Goal: Find specific page/section: Find specific page/section

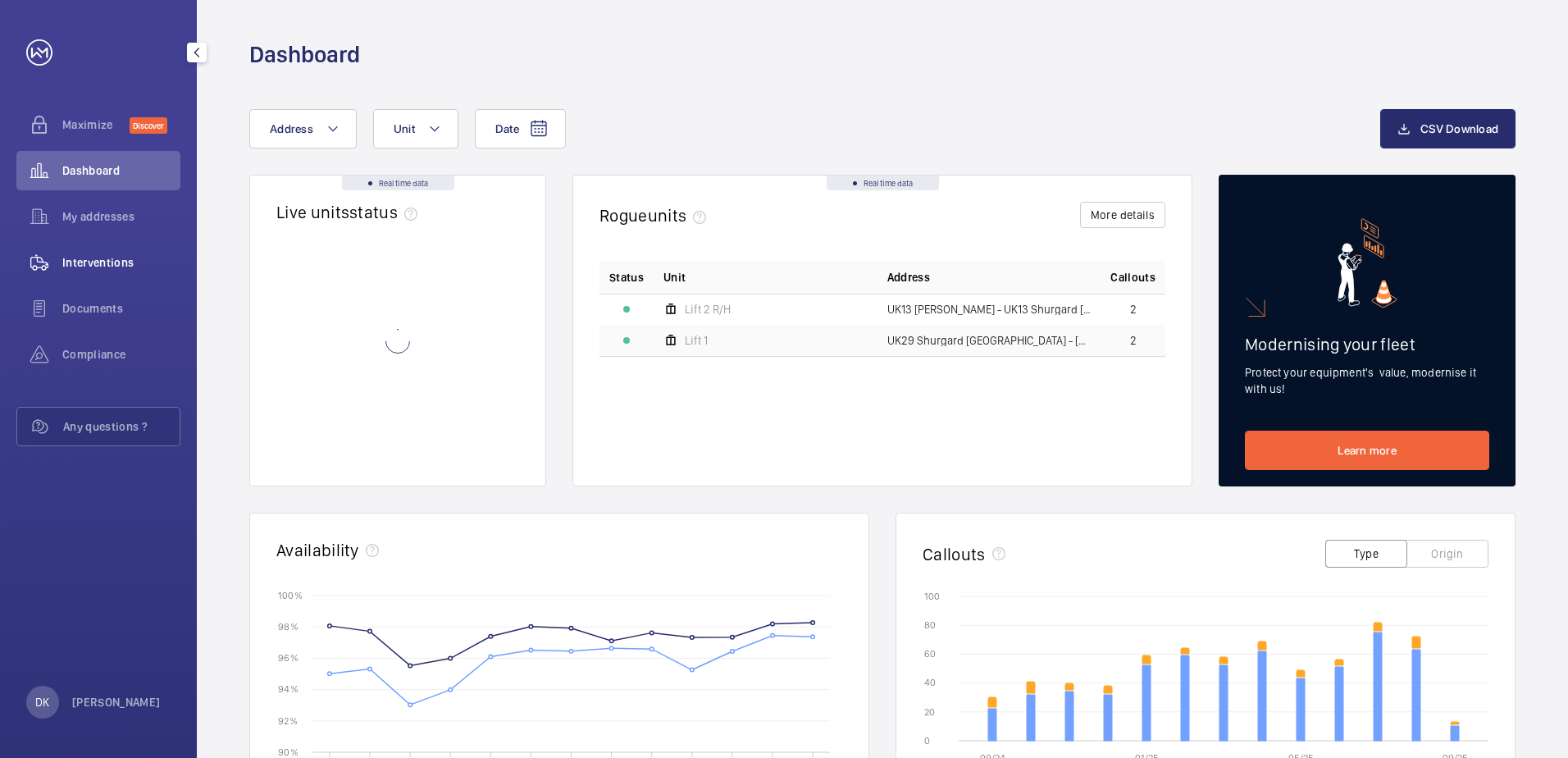
click at [130, 250] on div "Interventions" at bounding box center [98, 263] width 164 height 40
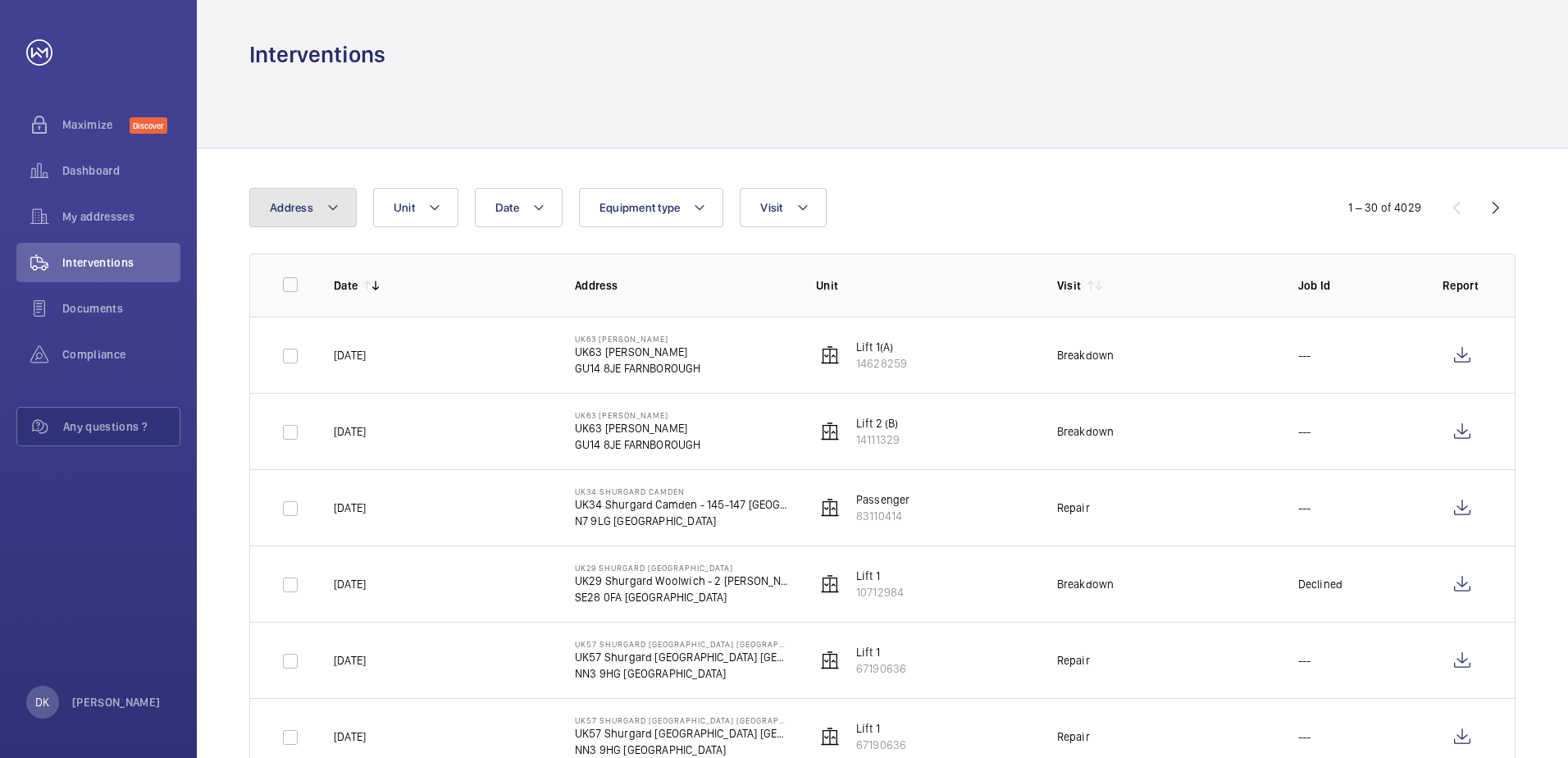
click at [315, 197] on button "Address" at bounding box center [303, 207] width 107 height 40
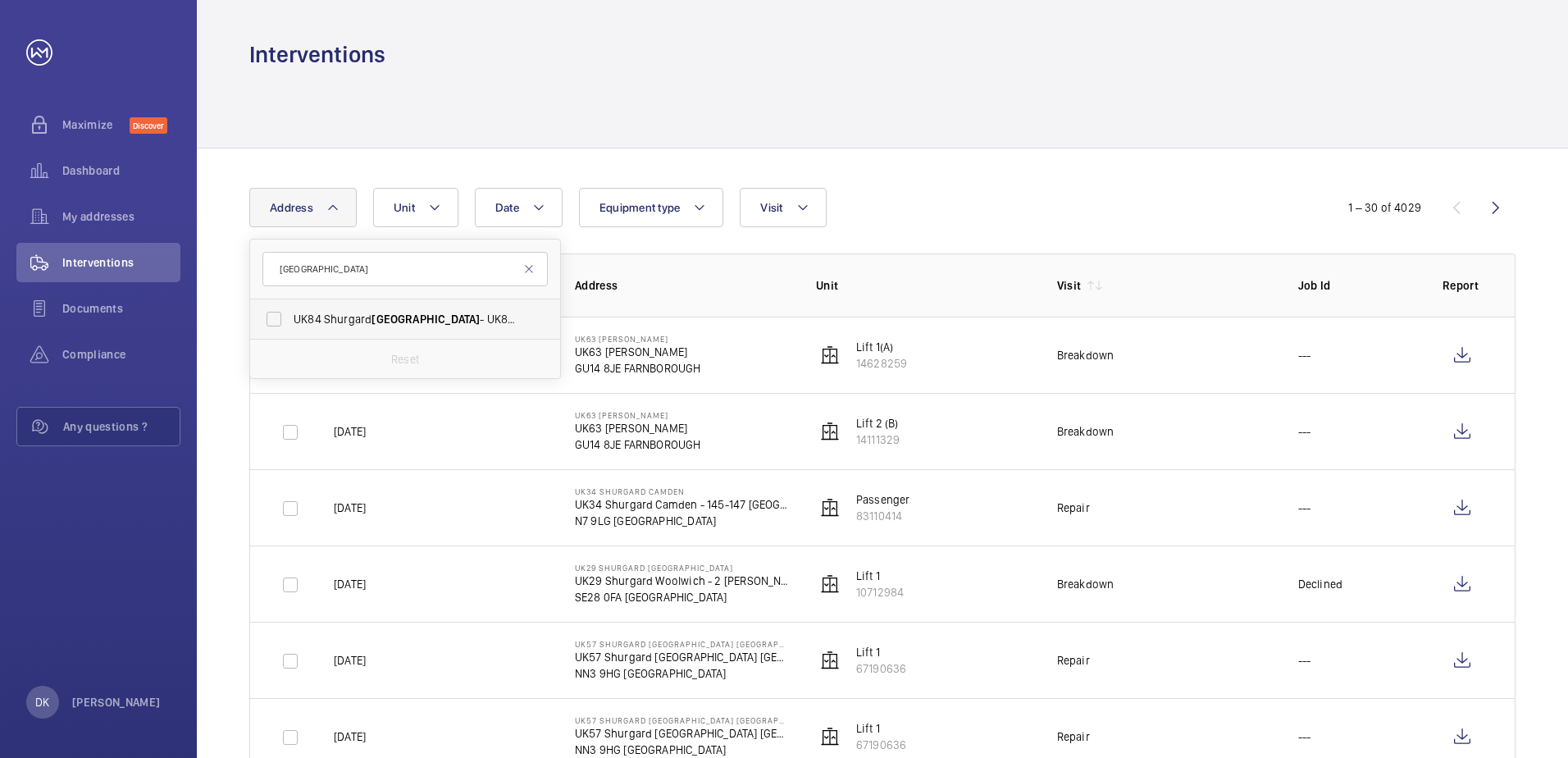
type input "[GEOGRAPHIC_DATA]"
click at [399, 327] on span "UK84 Shurgard [GEOGRAPHIC_DATA] - [GEOGRAPHIC_DATA] [GEOGRAPHIC_DATA] [GEOGRAPH…" at bounding box center [406, 319] width 225 height 16
click at [290, 327] on input "UK84 Shurgard [GEOGRAPHIC_DATA] - [GEOGRAPHIC_DATA] [GEOGRAPHIC_DATA] [GEOGRAPH…" at bounding box center [274, 319] width 33 height 33
checkbox input "true"
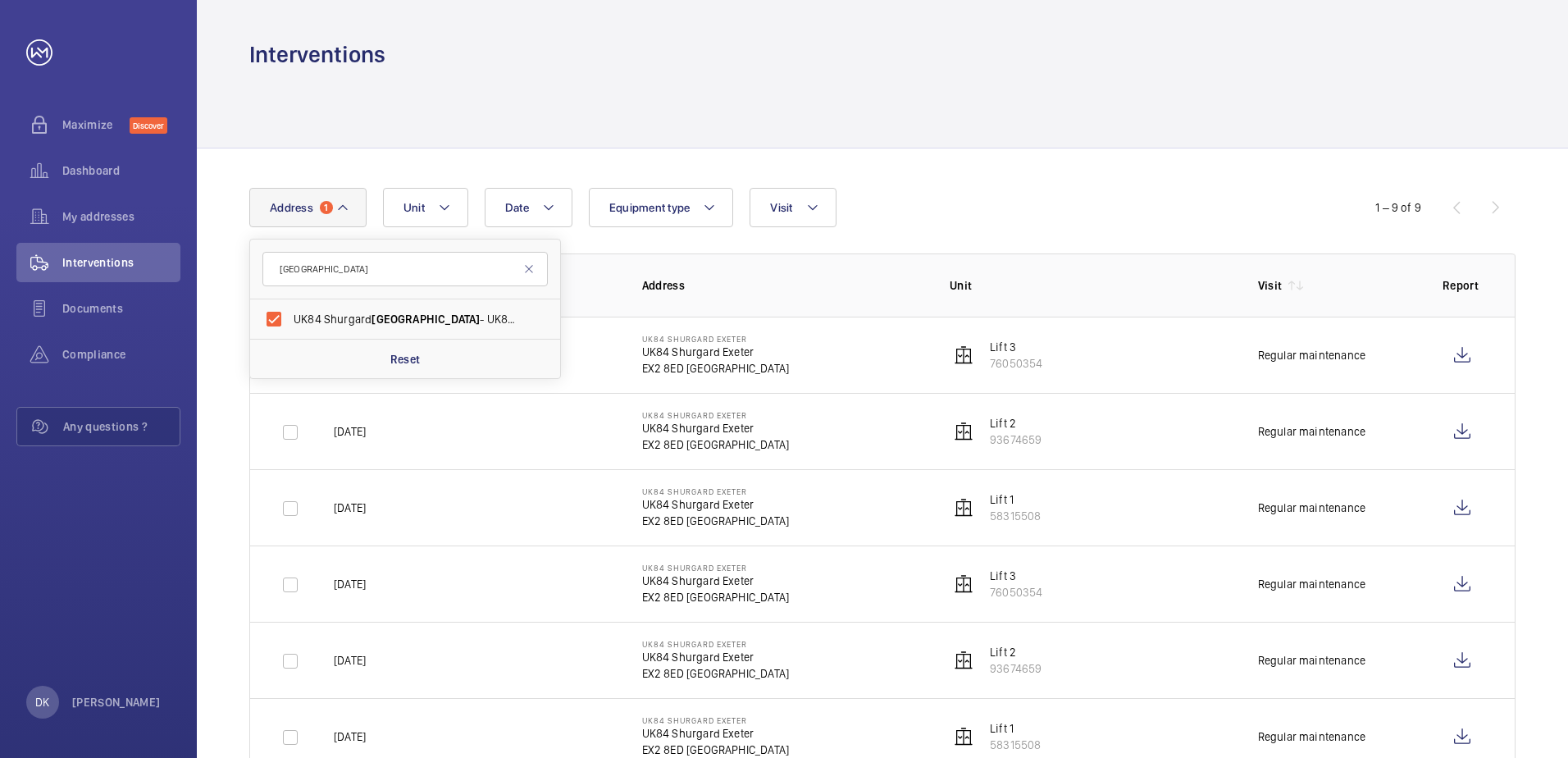
click at [1106, 175] on div "Date Address 1 [GEOGRAPHIC_DATA] [GEOGRAPHIC_DATA] [GEOGRAPHIC_DATA] [GEOGRAPHI…" at bounding box center [882, 596] width 1371 height 895
click at [136, 212] on span "My addresses" at bounding box center [121, 216] width 118 height 16
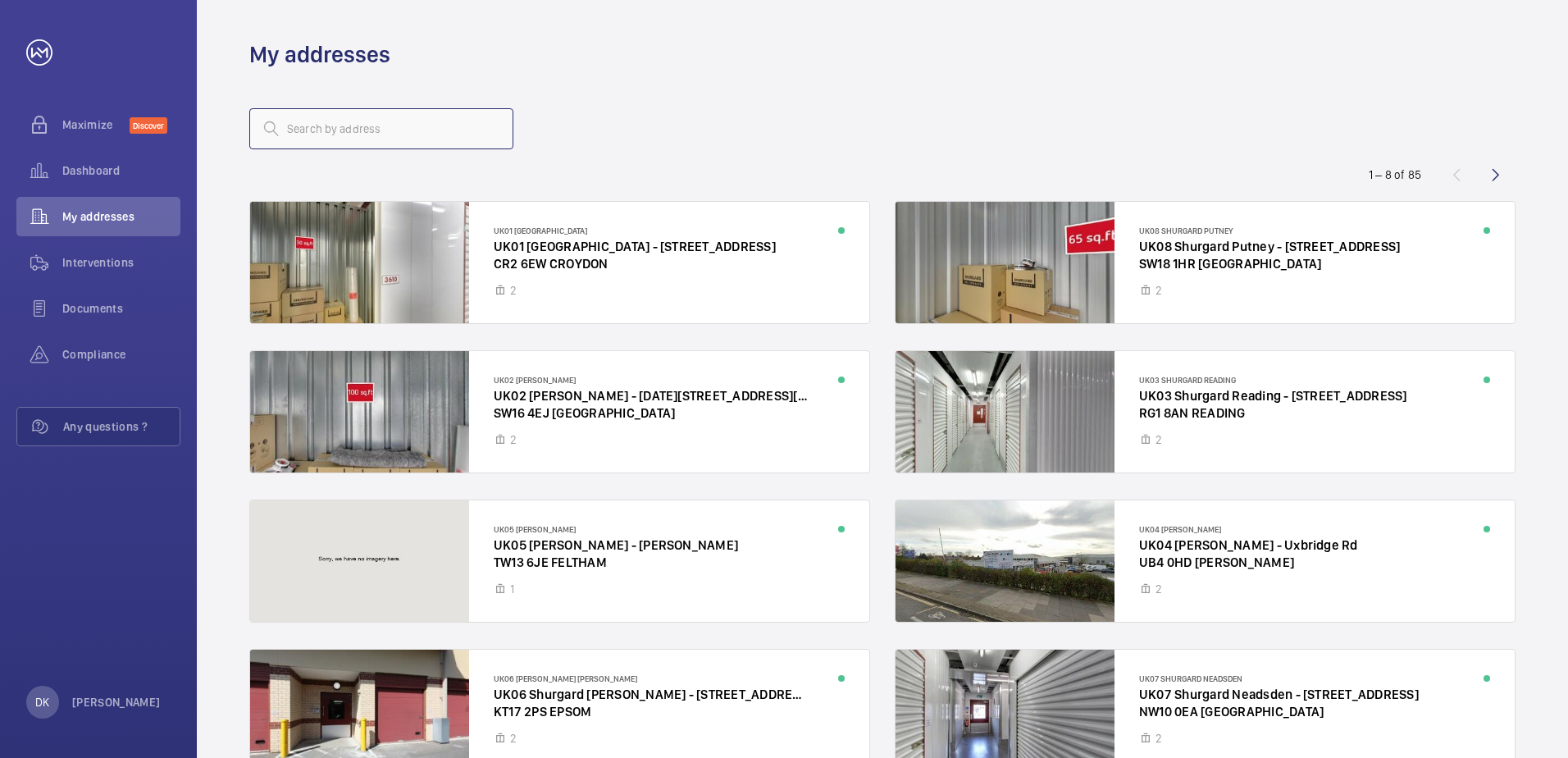
click at [339, 118] on input "text" at bounding box center [382, 128] width 264 height 41
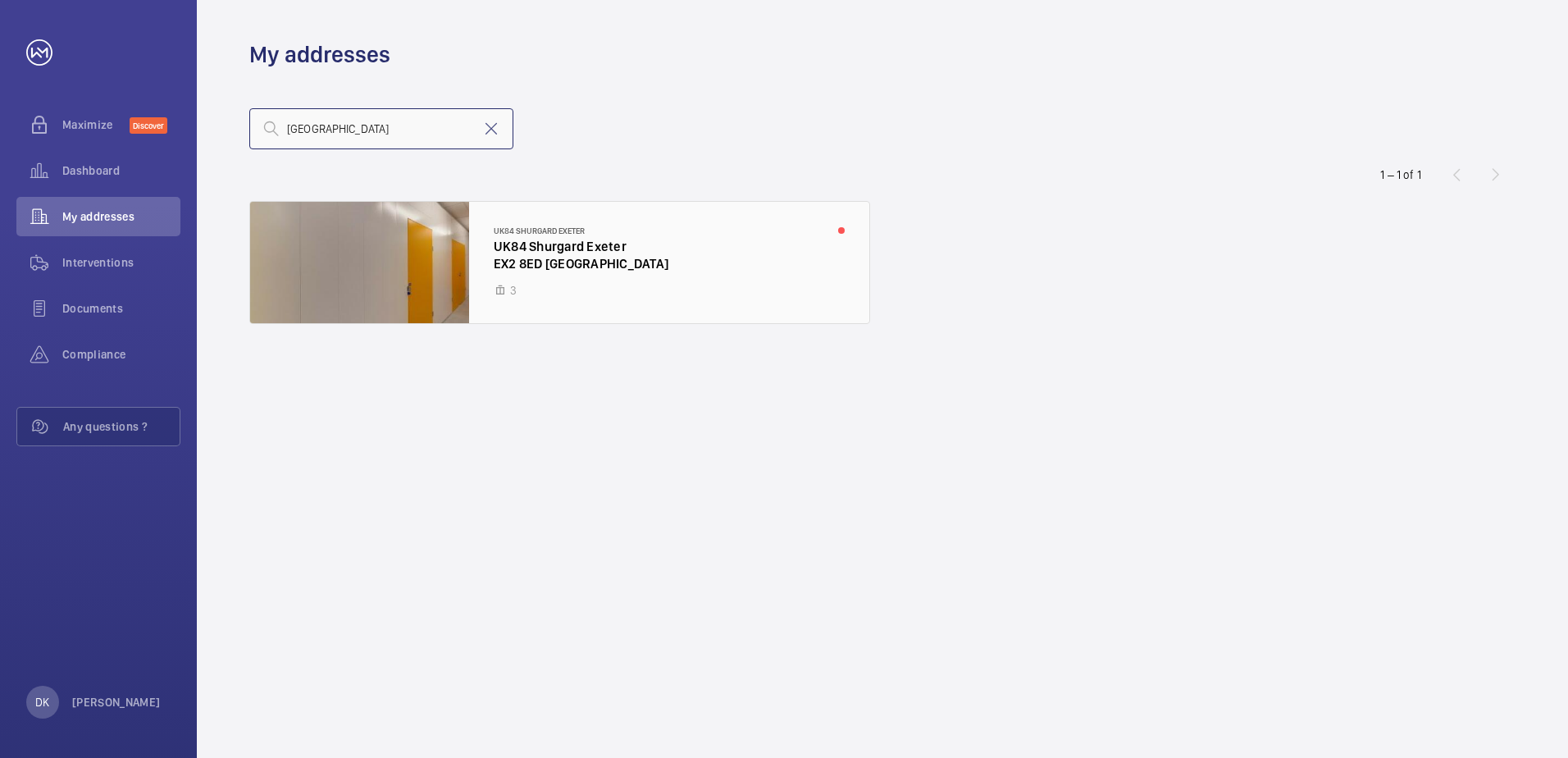
type input "[GEOGRAPHIC_DATA]"
click at [444, 234] on div at bounding box center [559, 262] width 619 height 121
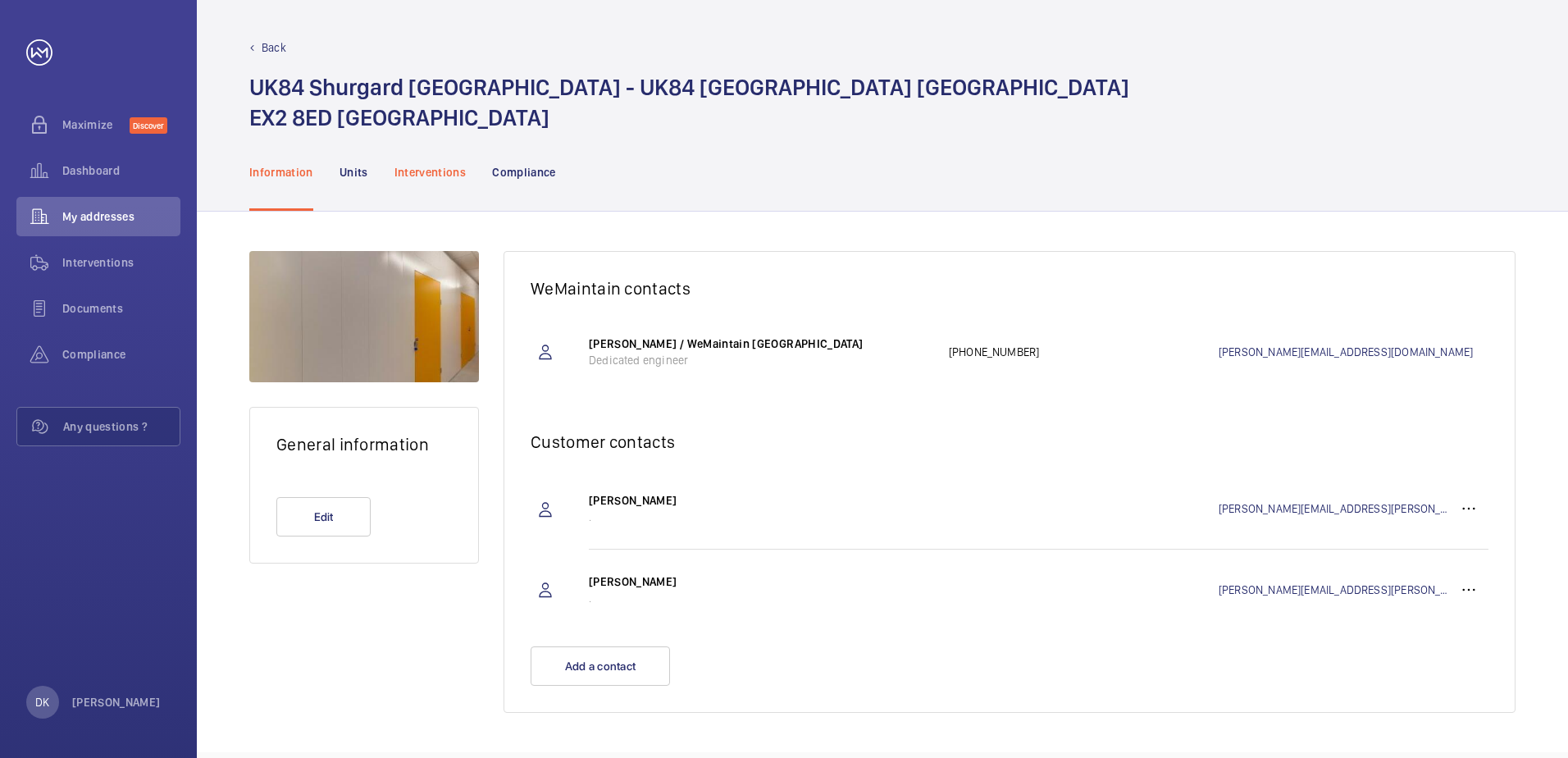
click at [424, 169] on p "Interventions" at bounding box center [431, 172] width 73 height 16
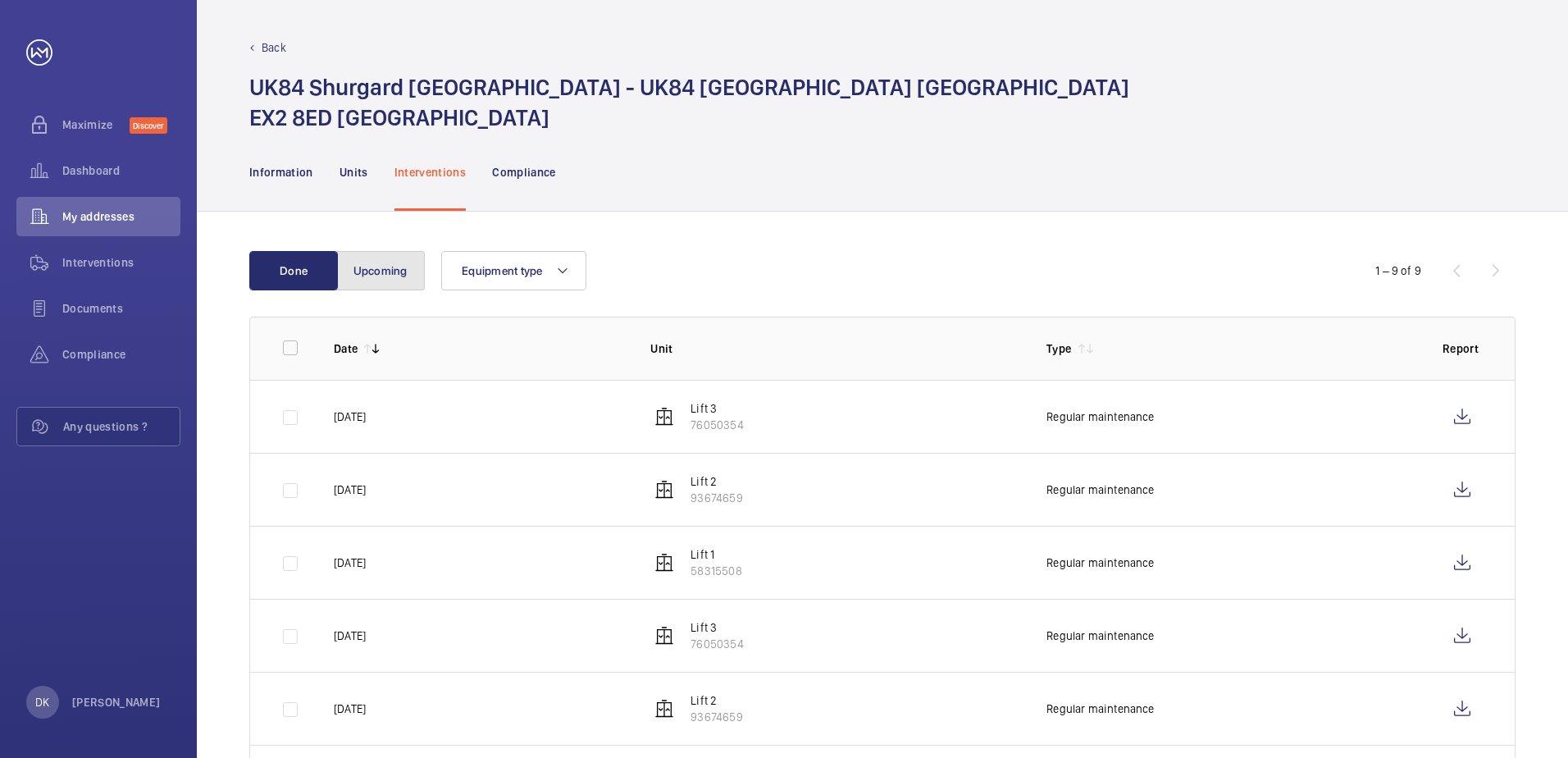
click at [356, 271] on button "Upcoming" at bounding box center [380, 271] width 89 height 40
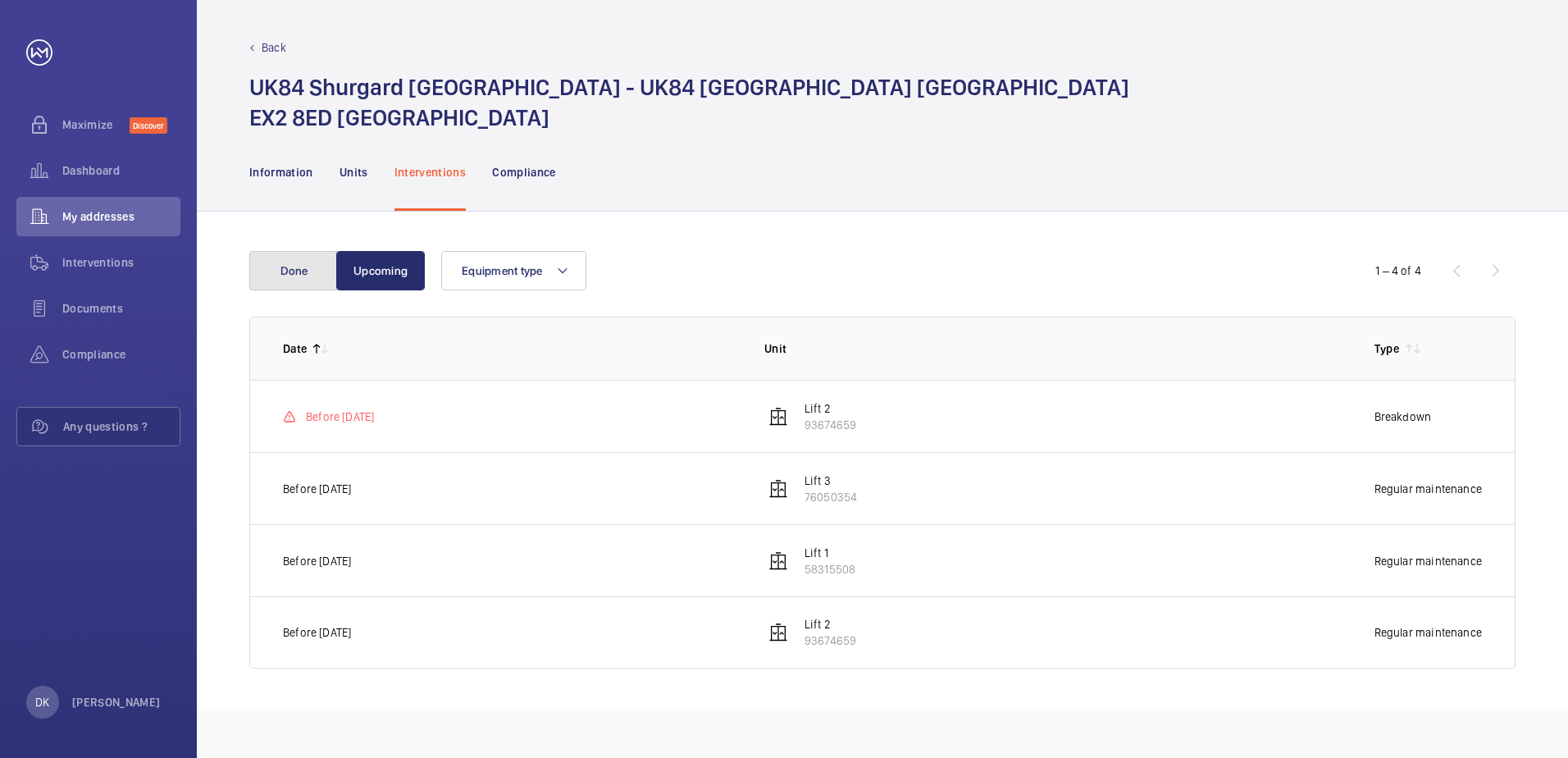
click at [329, 256] on button "Done" at bounding box center [294, 271] width 89 height 40
